Goal: Transaction & Acquisition: Purchase product/service

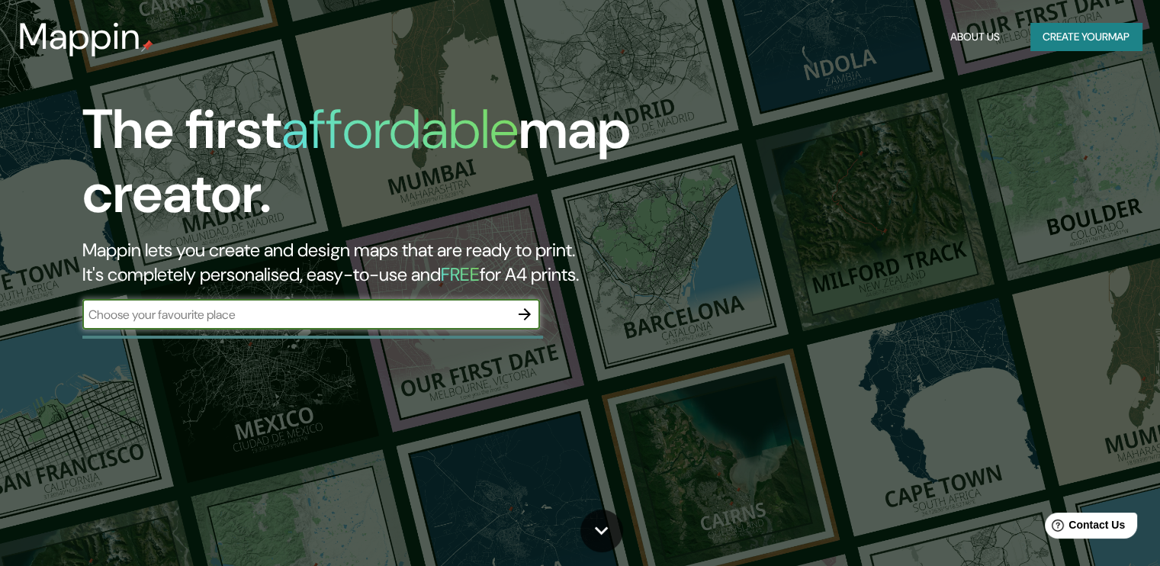
click at [297, 307] on input "text" at bounding box center [295, 315] width 427 height 18
type input "ranong"
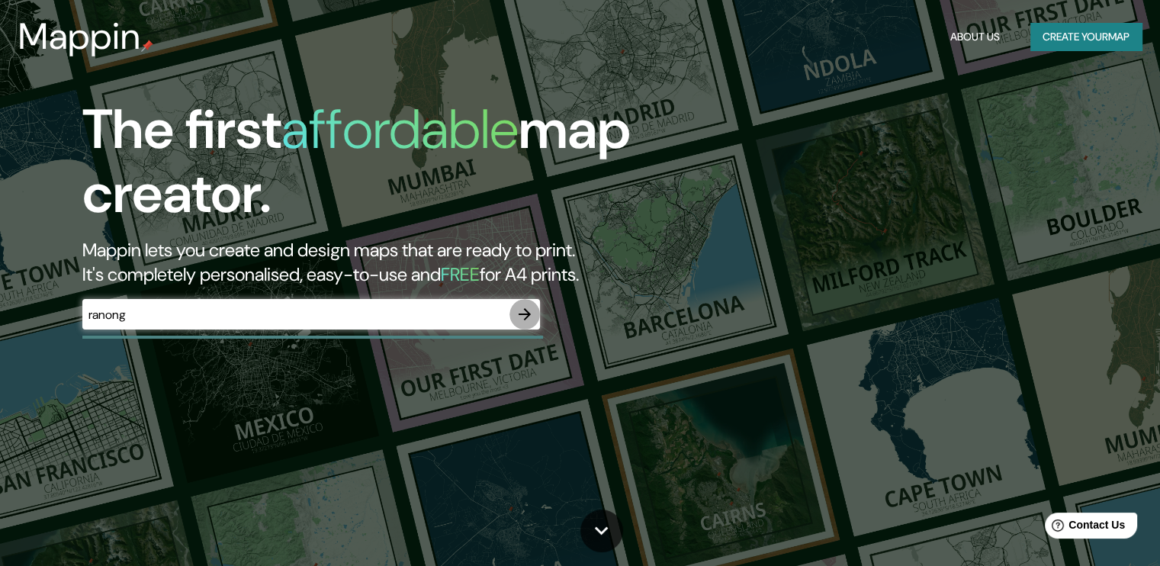
click at [532, 313] on icon "button" at bounding box center [525, 314] width 18 height 18
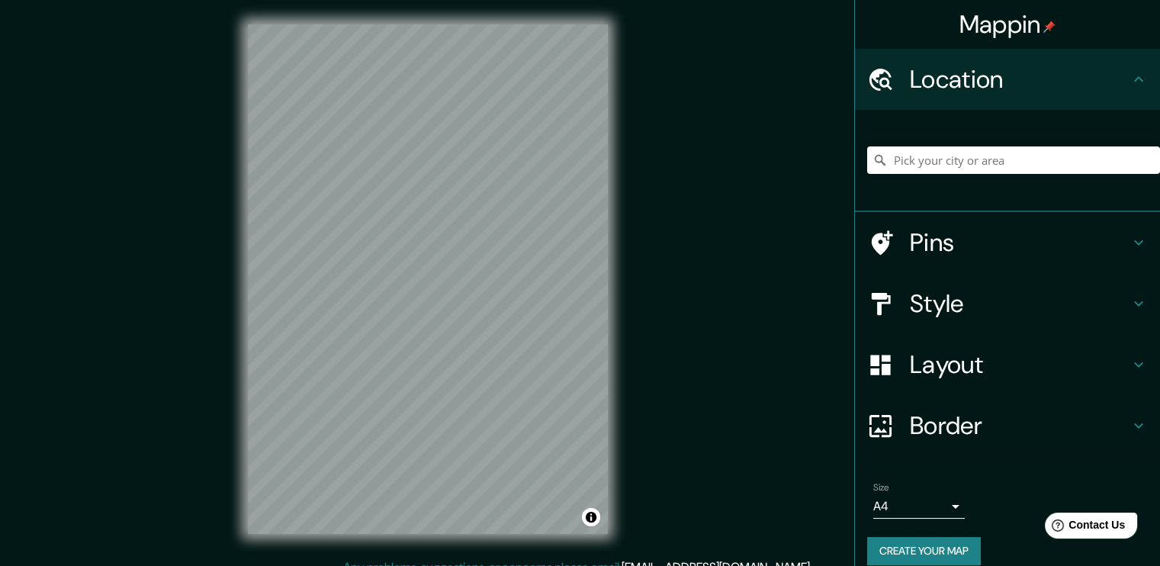
click at [997, 87] on h4 "Location" at bounding box center [1020, 79] width 220 height 31
click at [1132, 88] on div "Location" at bounding box center [1007, 79] width 305 height 61
click at [1129, 85] on icon at bounding box center [1138, 79] width 18 height 18
click at [933, 153] on input "Pick your city or area" at bounding box center [1013, 159] width 293 height 27
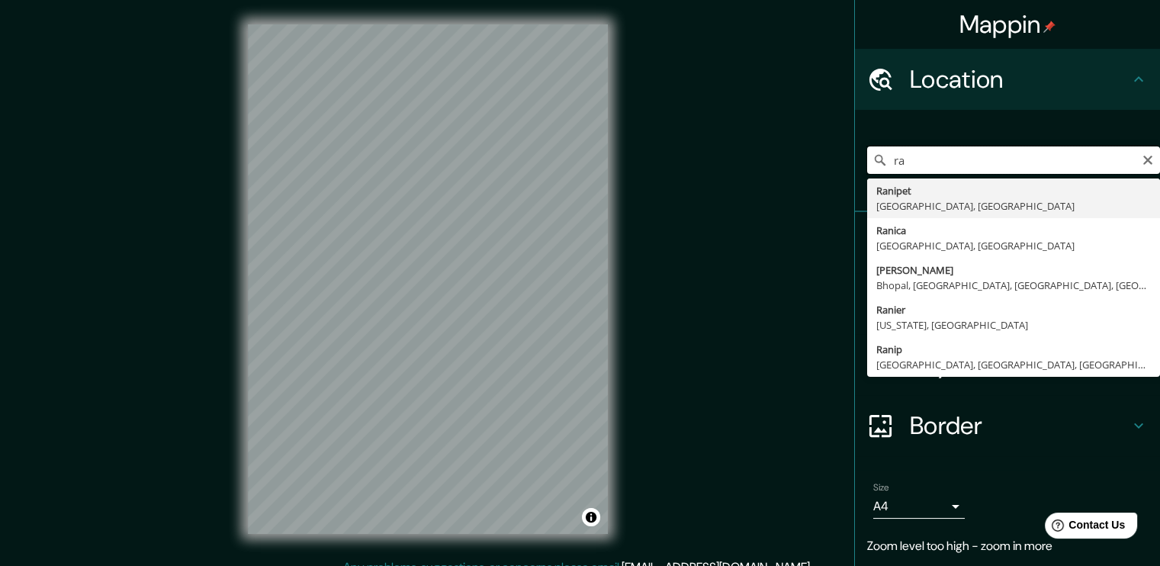
type input "r"
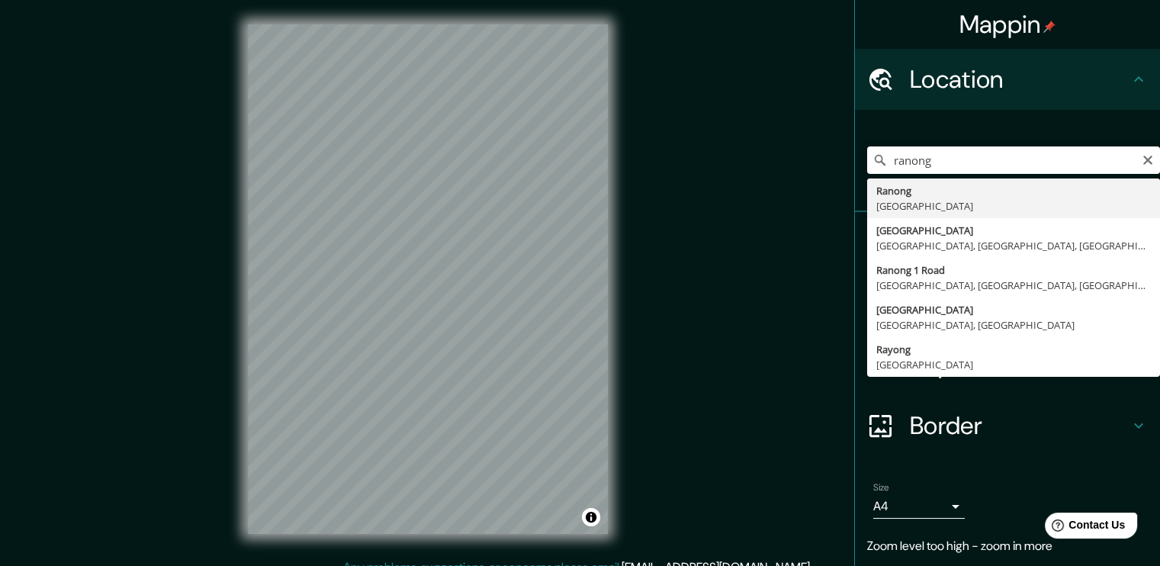
type input "Ranong, [GEOGRAPHIC_DATA]"
